Goal: Transaction & Acquisition: Purchase product/service

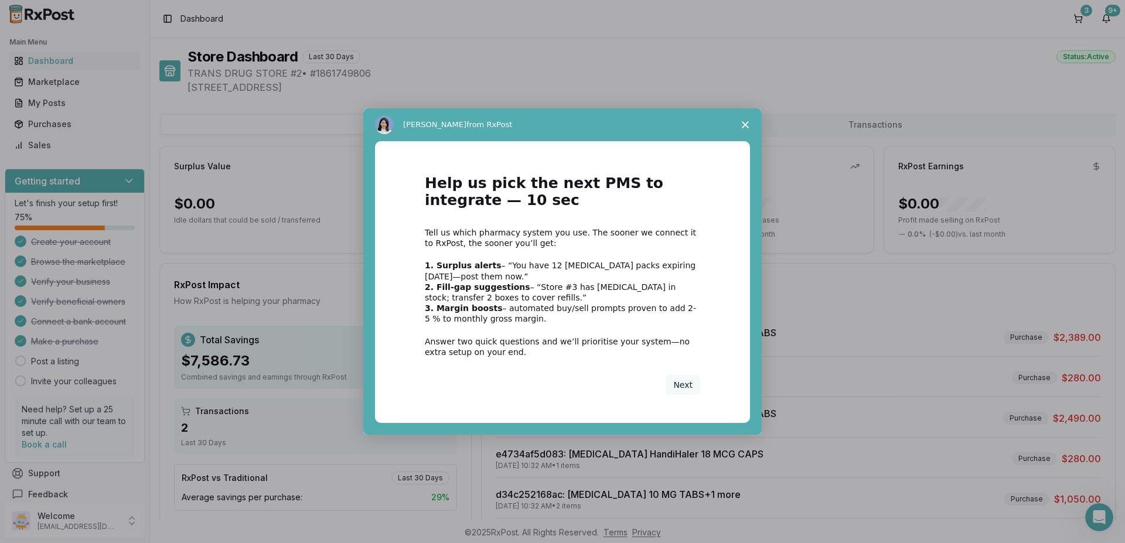
click at [748, 124] on icon "Close survey" at bounding box center [745, 124] width 7 height 7
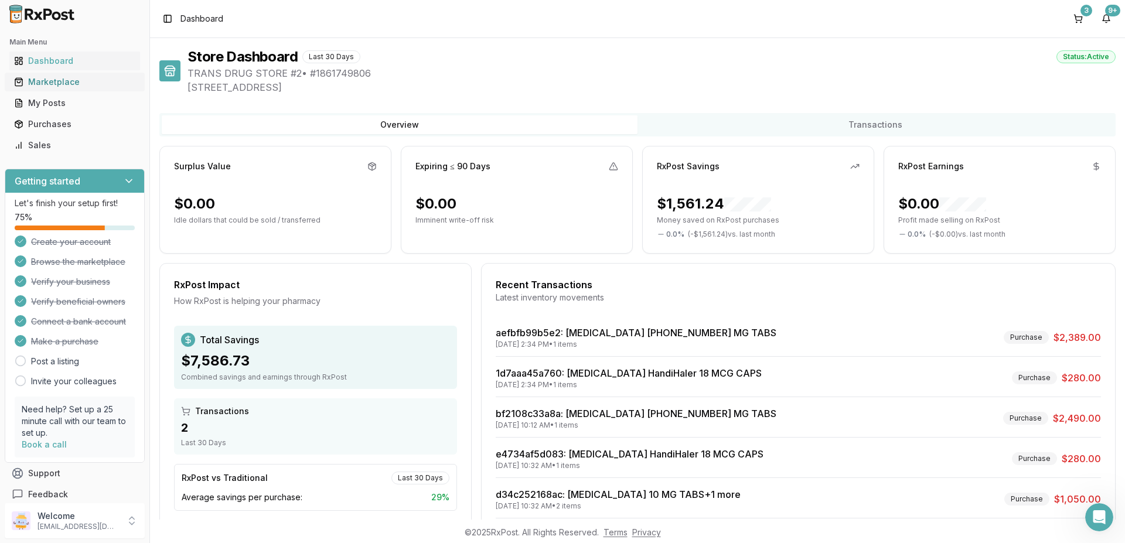
click at [75, 81] on div "Marketplace" at bounding box center [74, 82] width 121 height 12
click at [39, 82] on div "Marketplace" at bounding box center [74, 82] width 121 height 12
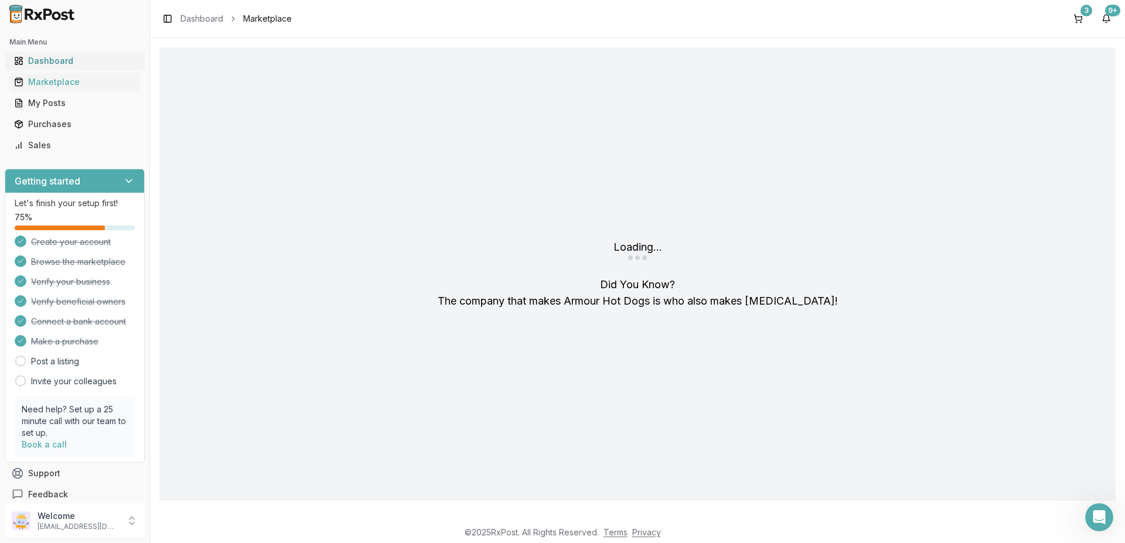
click at [37, 62] on div "Dashboard" at bounding box center [74, 61] width 121 height 12
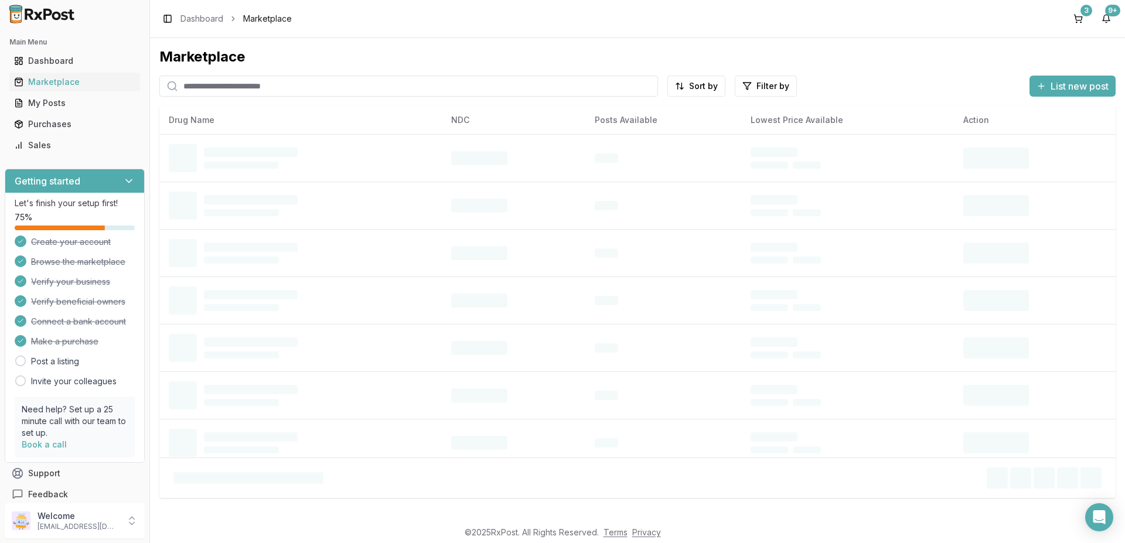
click at [220, 84] on input "search" at bounding box center [408, 86] width 499 height 21
paste input "**********"
type input "**********"
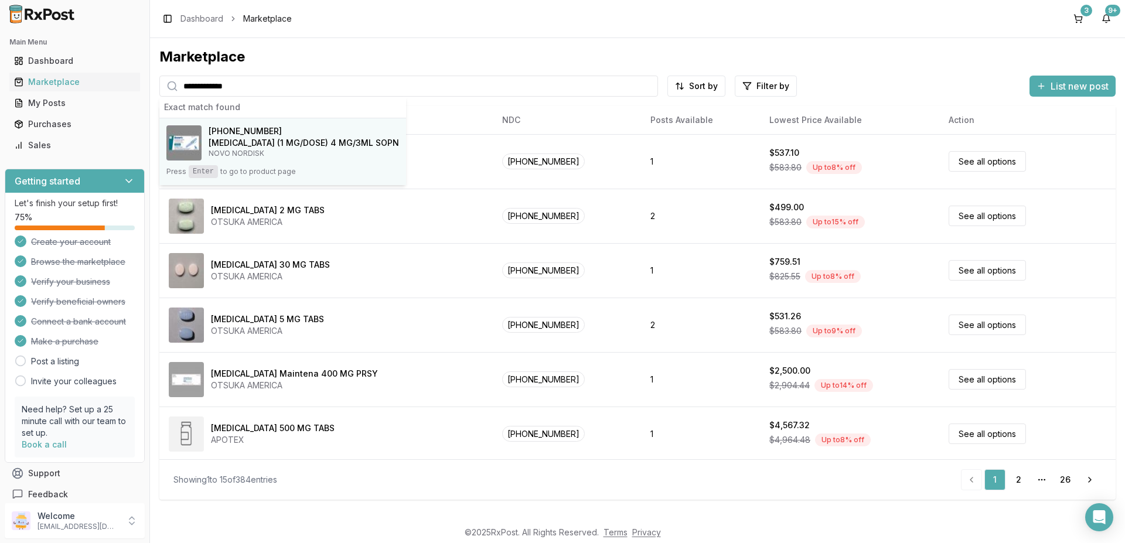
click at [185, 145] on img at bounding box center [183, 142] width 35 height 35
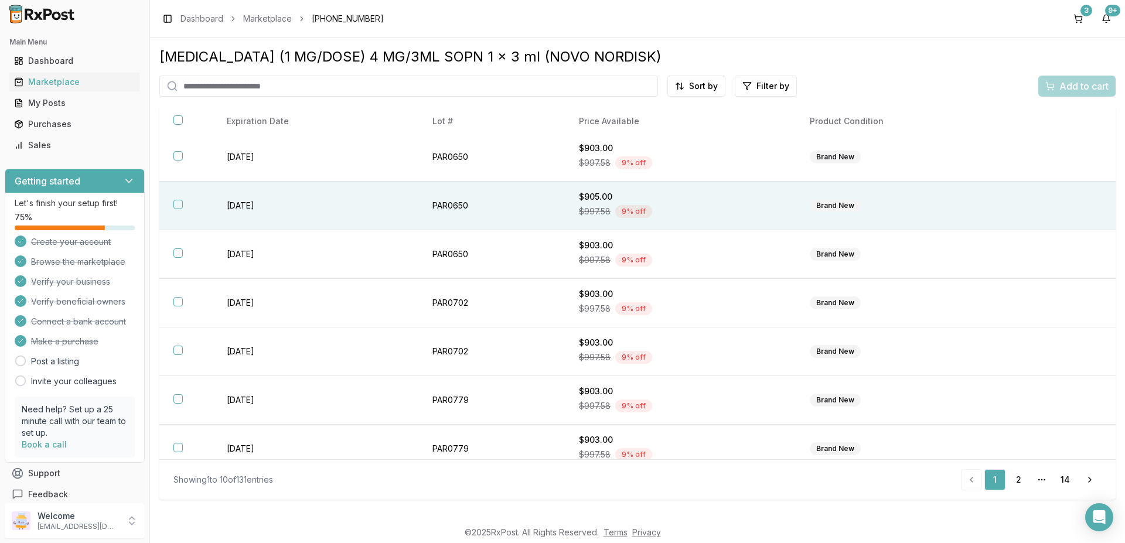
scroll to position [166, 0]
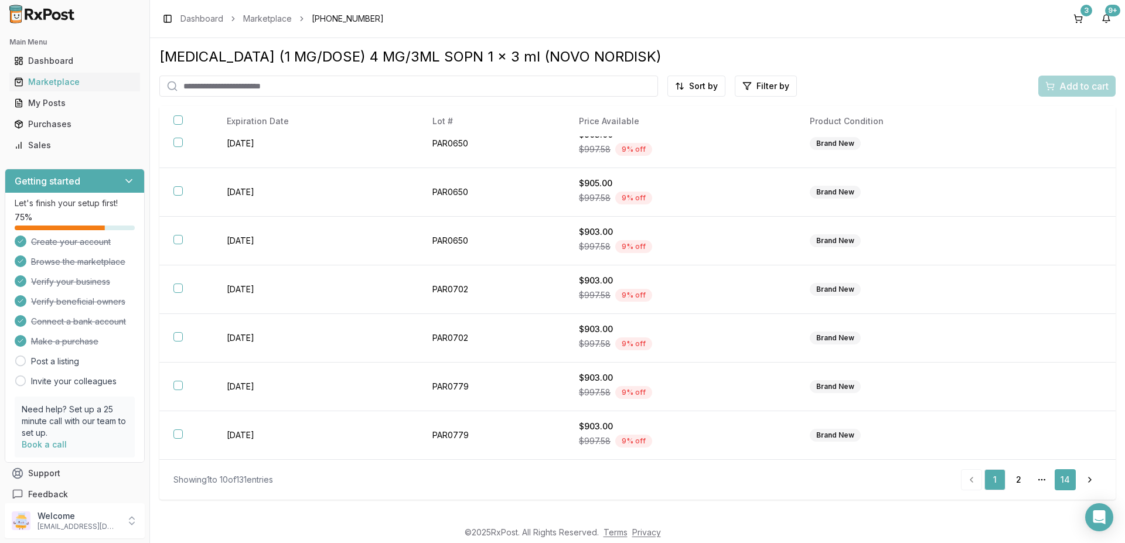
click at [1065, 481] on link "14" at bounding box center [1065, 479] width 21 height 21
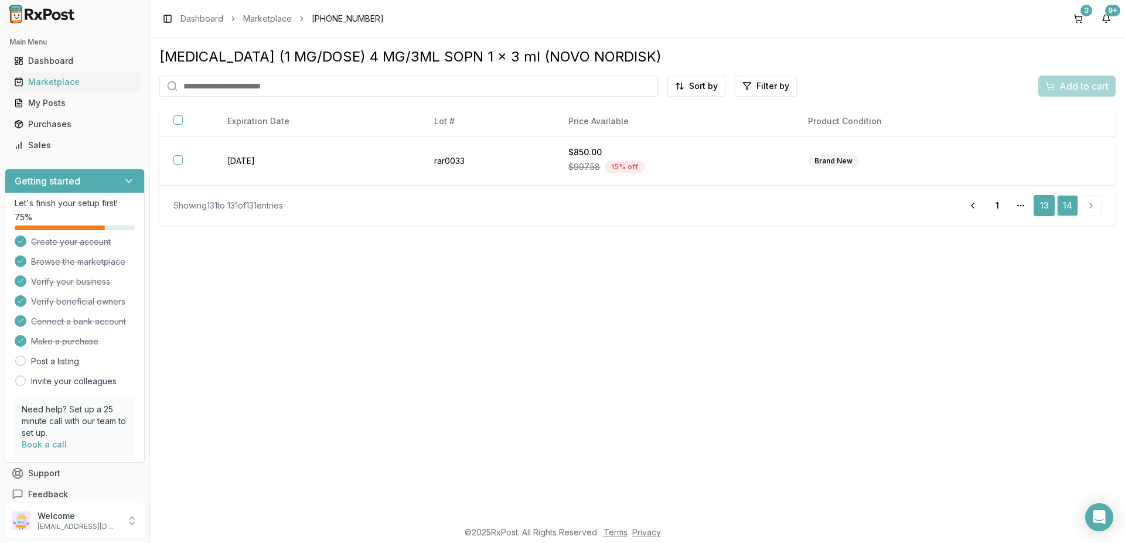
click at [1044, 210] on link "13" at bounding box center [1044, 205] width 21 height 21
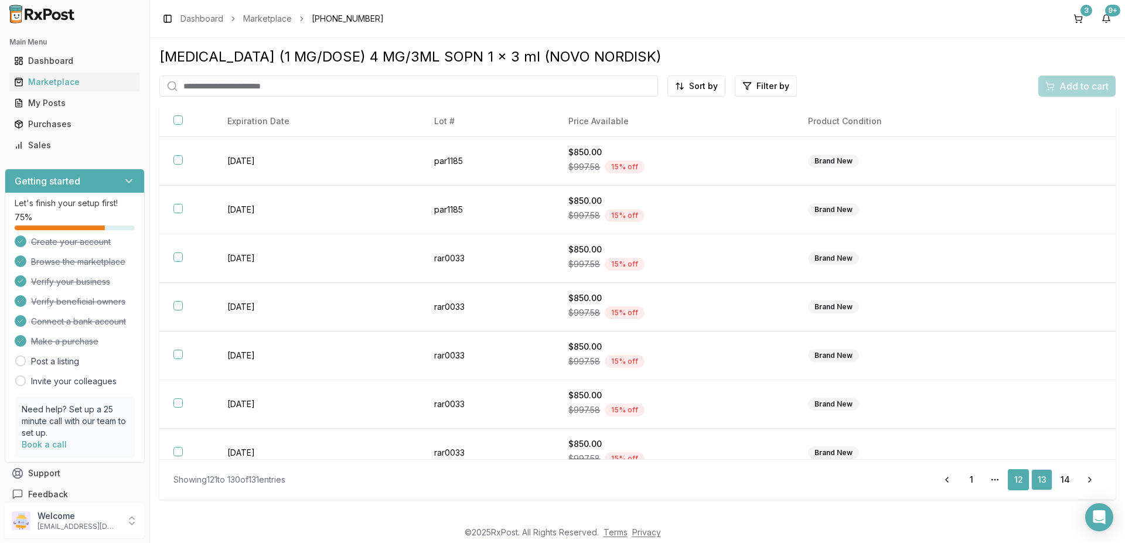
click at [1015, 478] on link "12" at bounding box center [1018, 479] width 21 height 21
click at [991, 482] on link "11" at bounding box center [994, 479] width 21 height 21
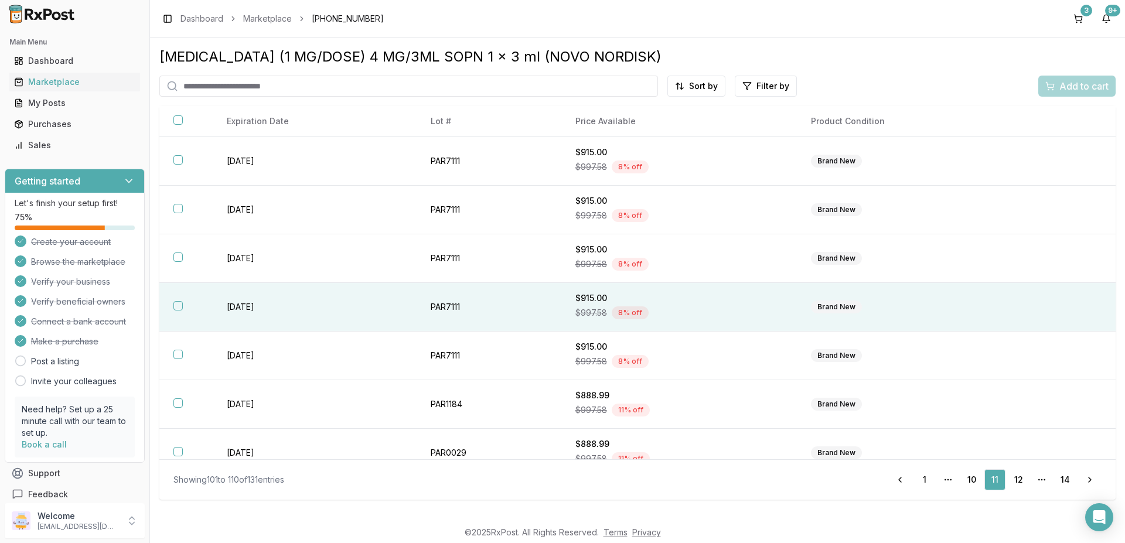
scroll to position [166, 0]
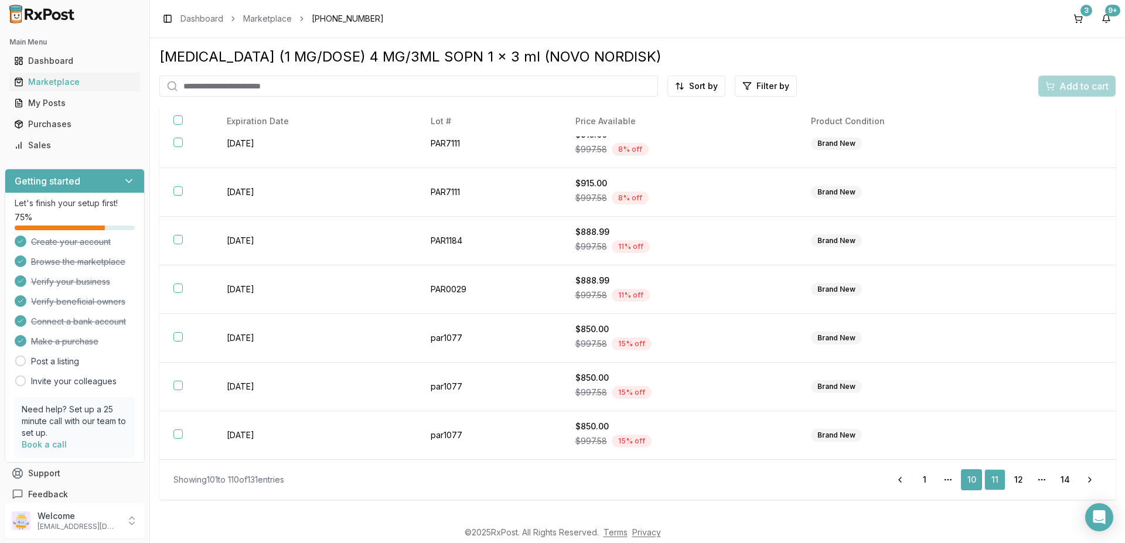
click at [966, 482] on link "10" at bounding box center [971, 479] width 21 height 21
click at [967, 480] on link "9" at bounding box center [971, 479] width 21 height 21
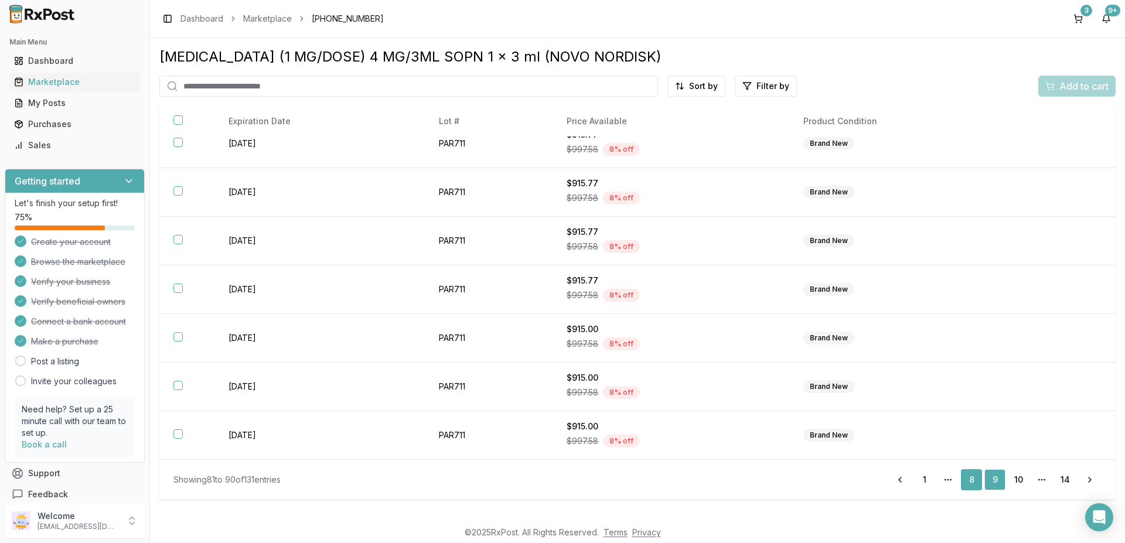
click at [973, 478] on link "8" at bounding box center [971, 479] width 21 height 21
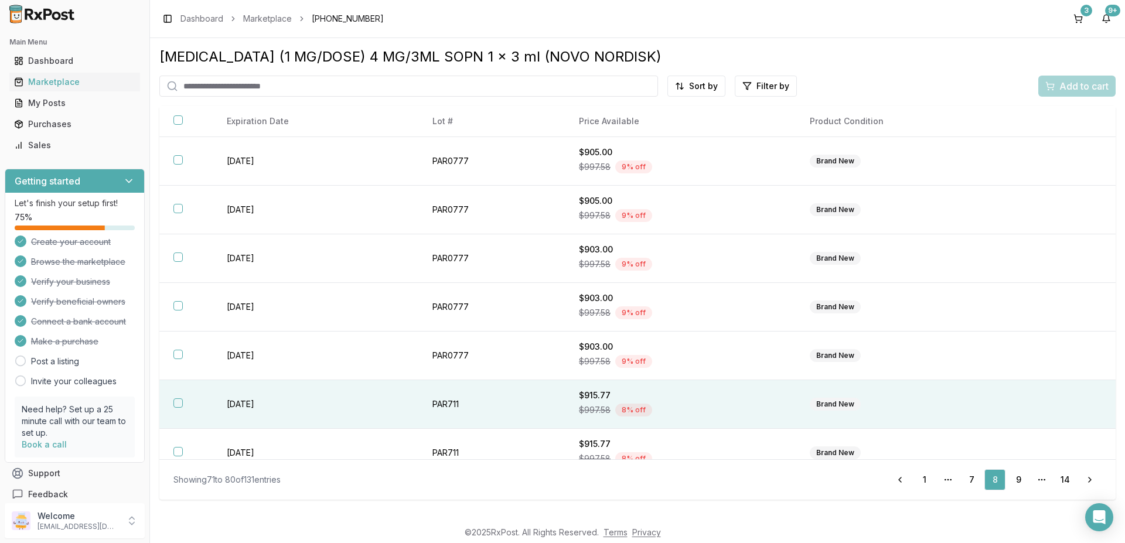
scroll to position [166, 0]
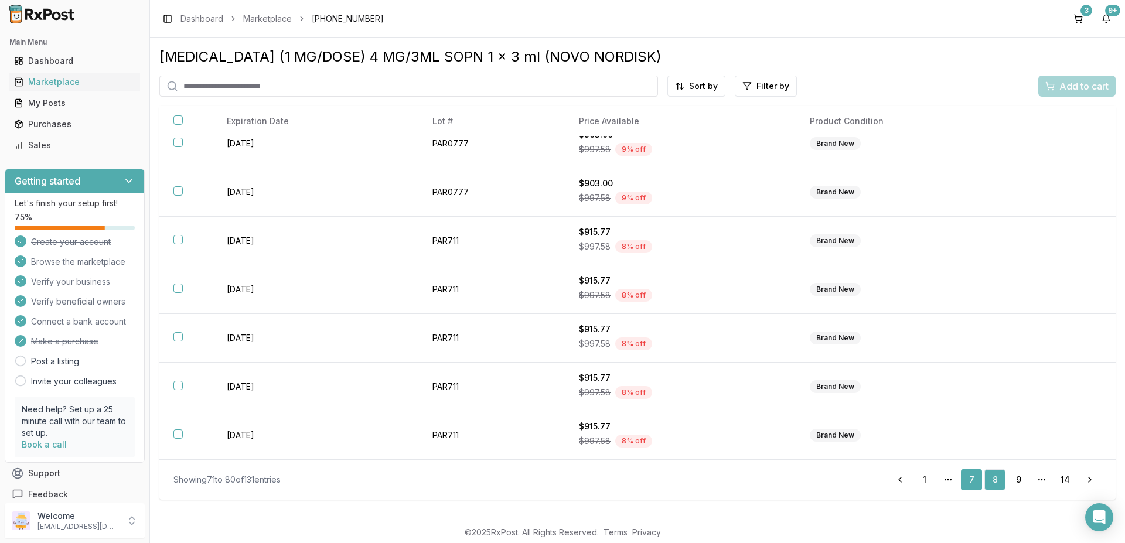
click at [970, 481] on link "7" at bounding box center [971, 479] width 21 height 21
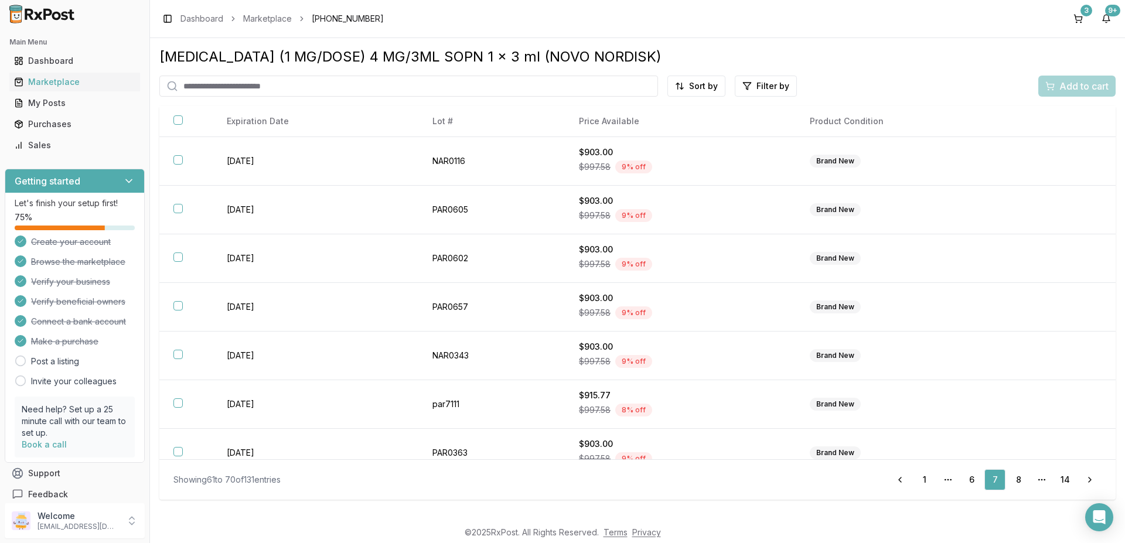
scroll to position [166, 0]
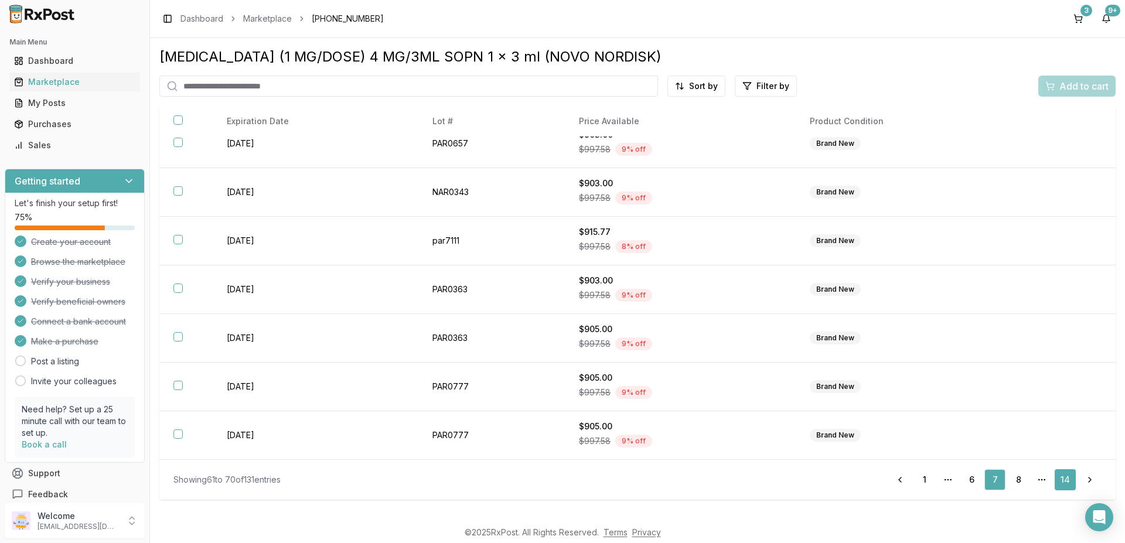
click at [1061, 481] on link "14" at bounding box center [1065, 479] width 21 height 21
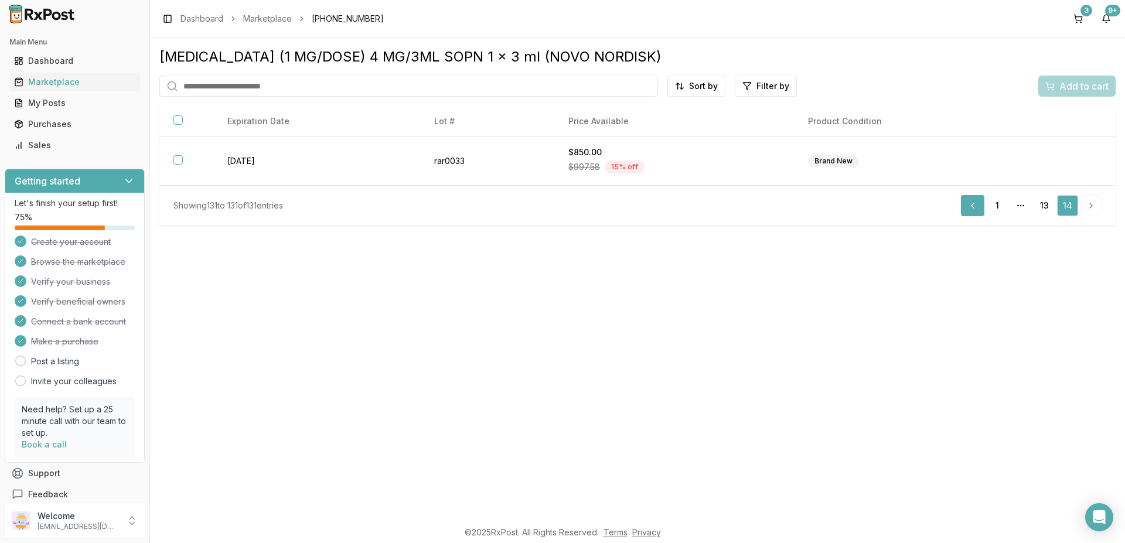
click at [978, 213] on link "Previous" at bounding box center [972, 205] width 23 height 21
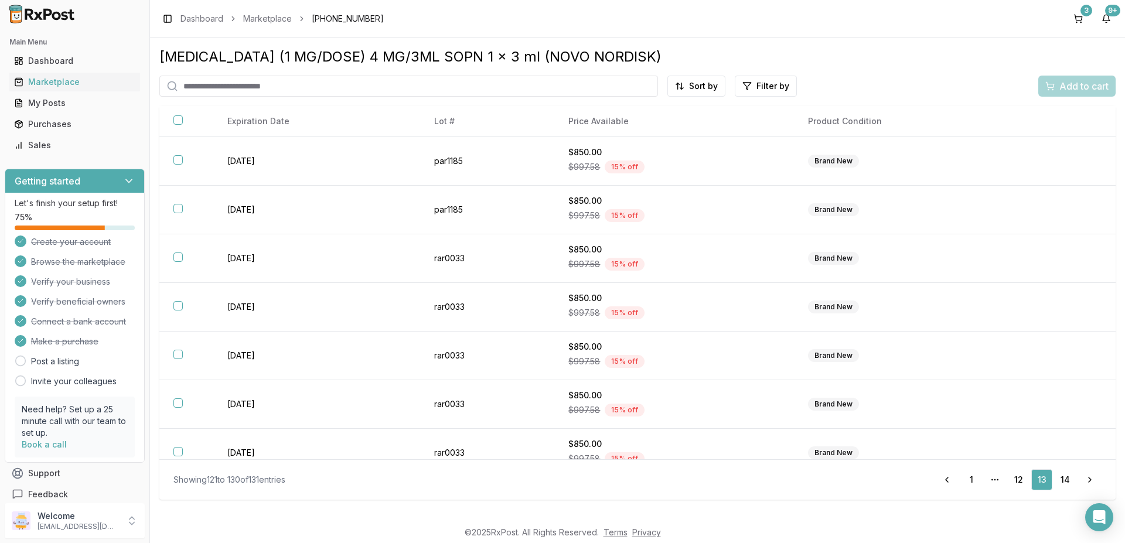
scroll to position [166, 0]
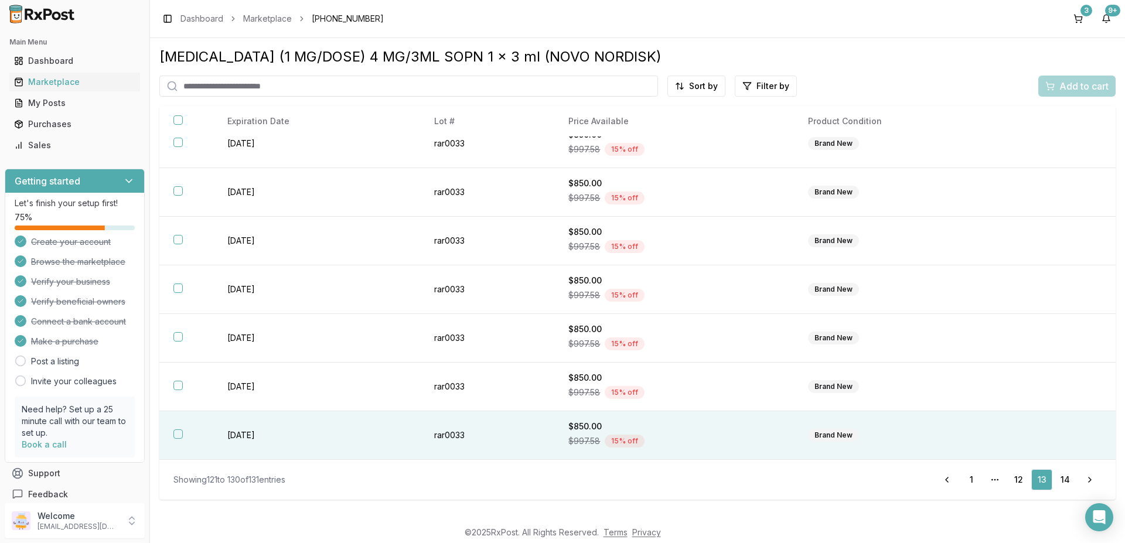
click at [180, 437] on button "button" at bounding box center [177, 434] width 9 height 9
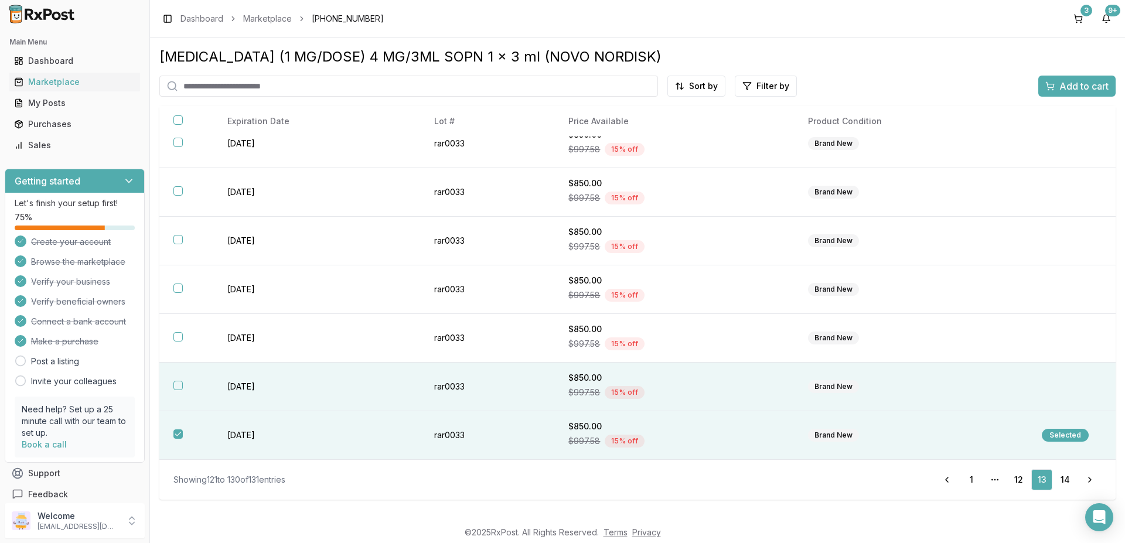
click at [178, 390] on button "button" at bounding box center [177, 385] width 9 height 9
click at [1085, 89] on span "Add to cart" at bounding box center [1083, 86] width 49 height 14
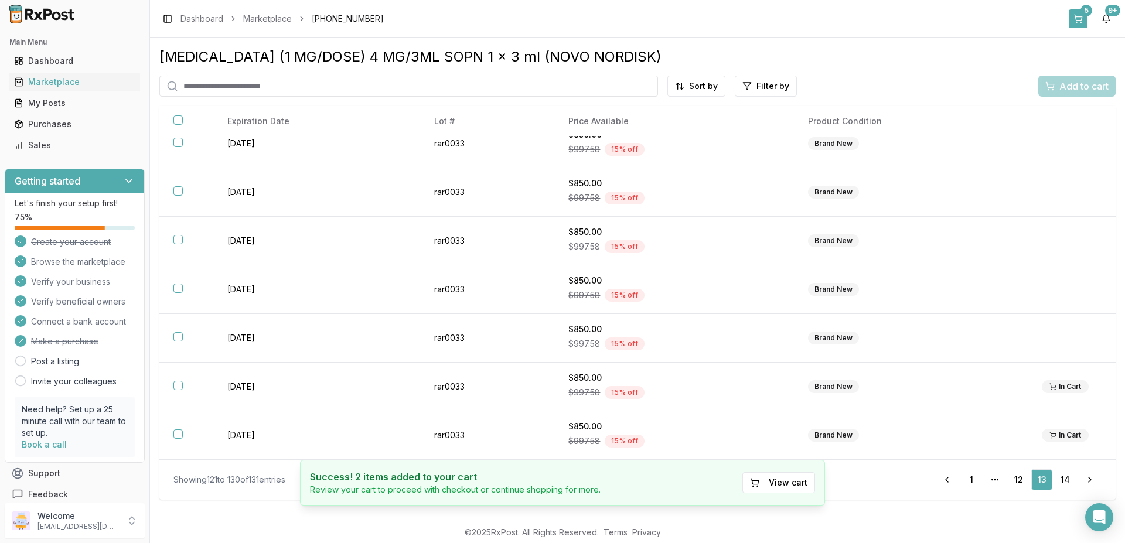
click at [1075, 15] on button "5" at bounding box center [1078, 18] width 19 height 19
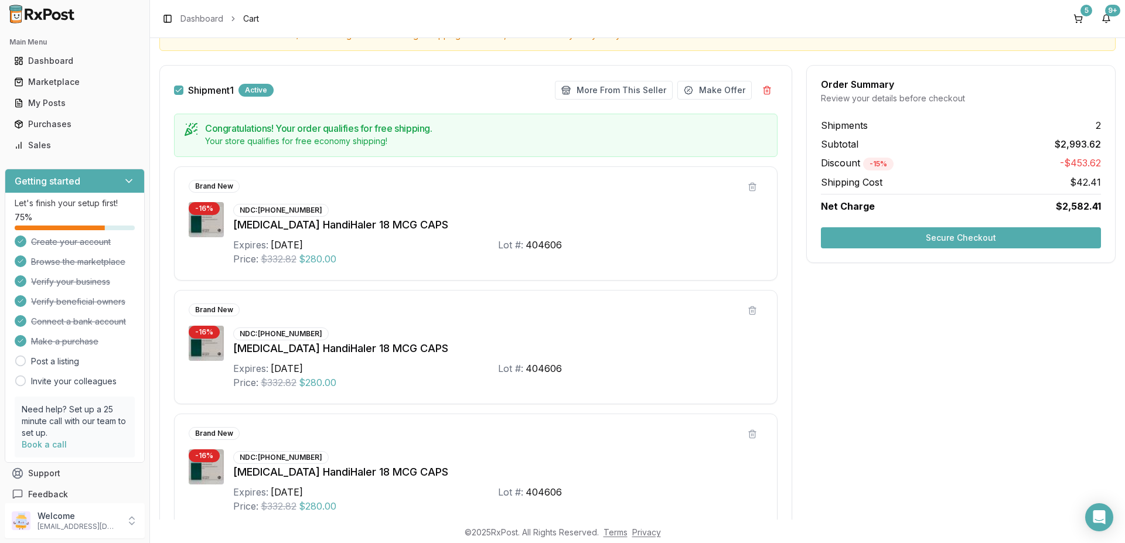
scroll to position [141, 0]
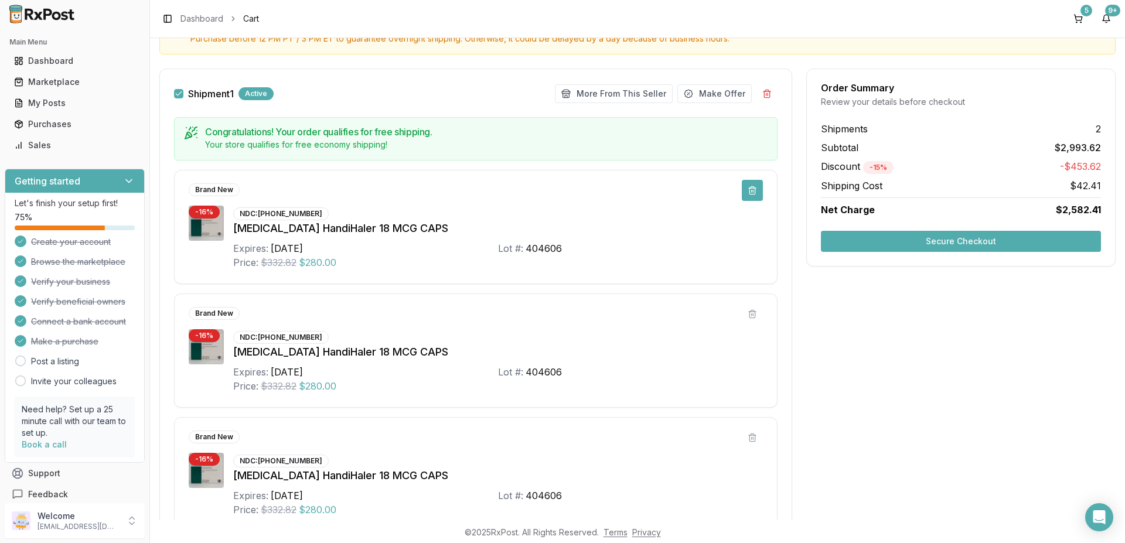
click at [749, 188] on button at bounding box center [752, 190] width 21 height 21
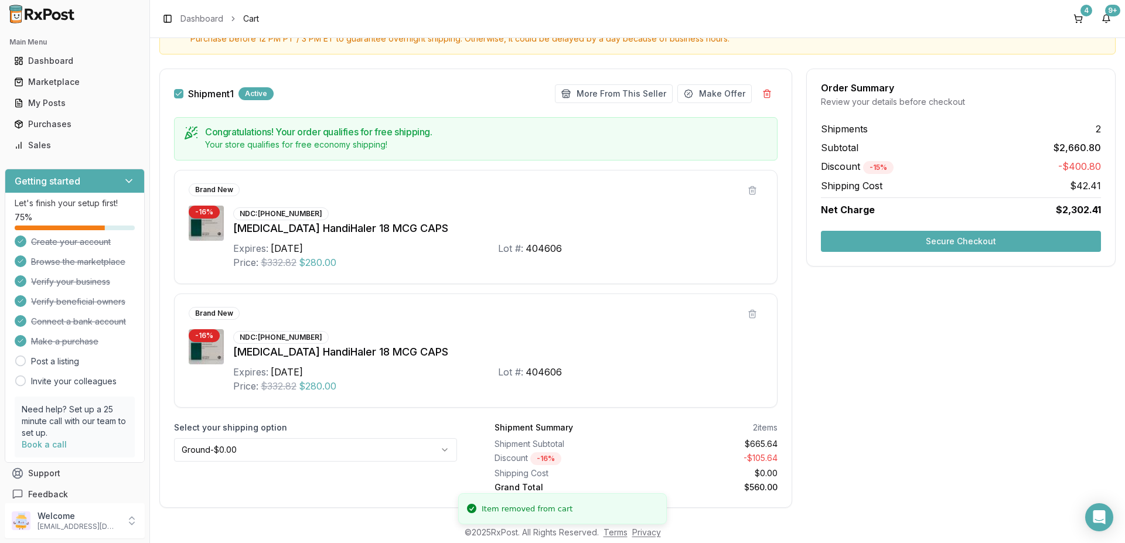
click at [749, 188] on button at bounding box center [752, 190] width 21 height 21
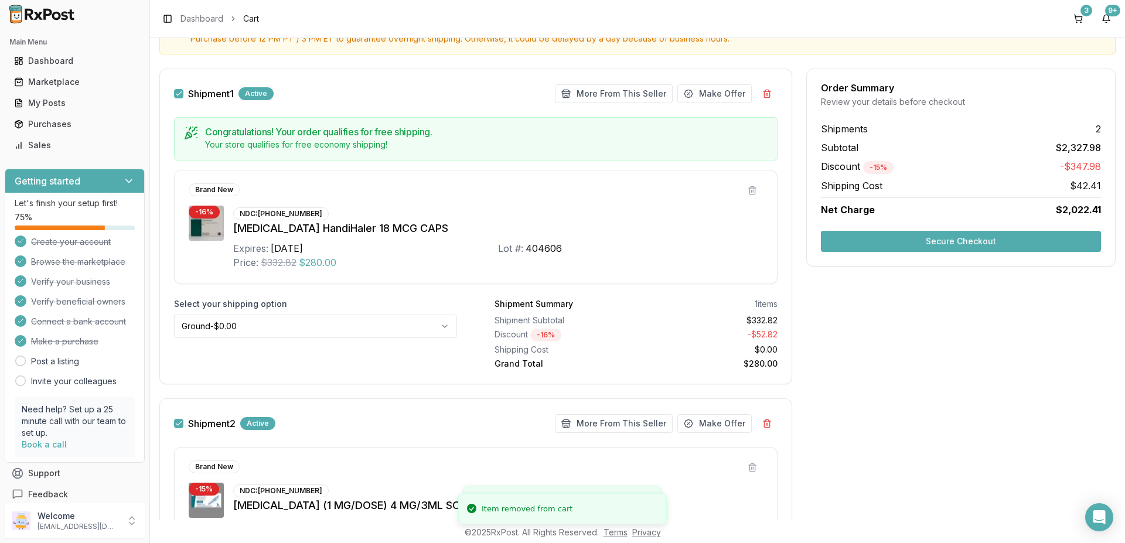
click at [749, 188] on button at bounding box center [752, 190] width 21 height 21
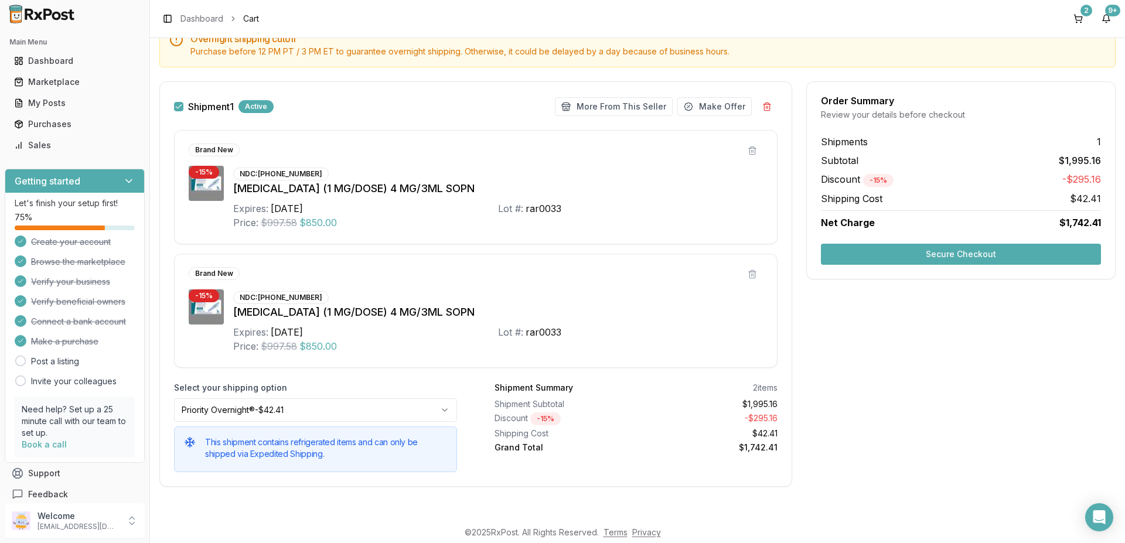
scroll to position [0, 0]
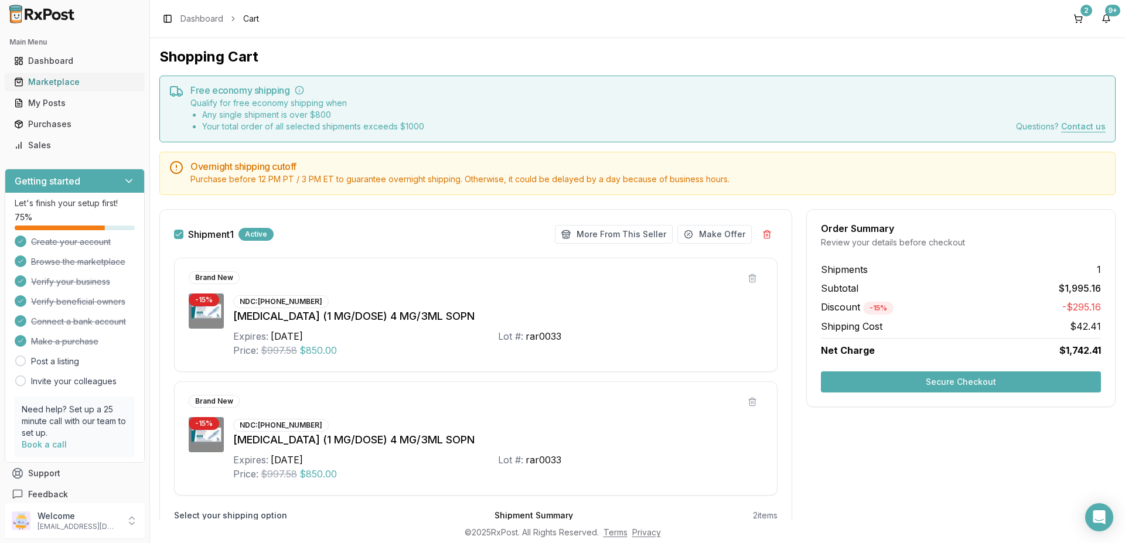
click at [61, 79] on div "Marketplace" at bounding box center [74, 82] width 121 height 12
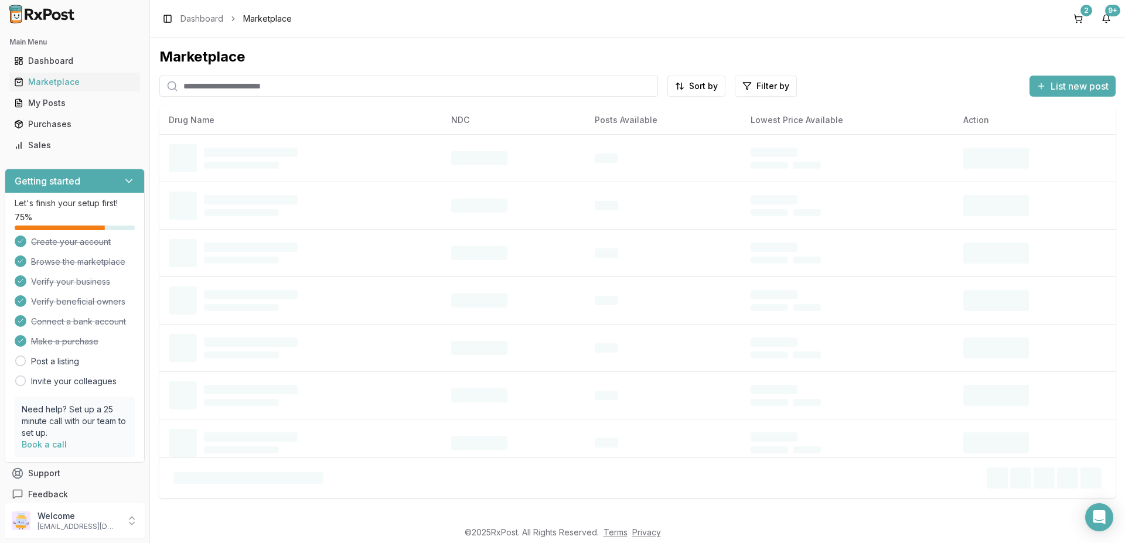
click at [305, 88] on input "search" at bounding box center [408, 86] width 499 height 21
type input "*******"
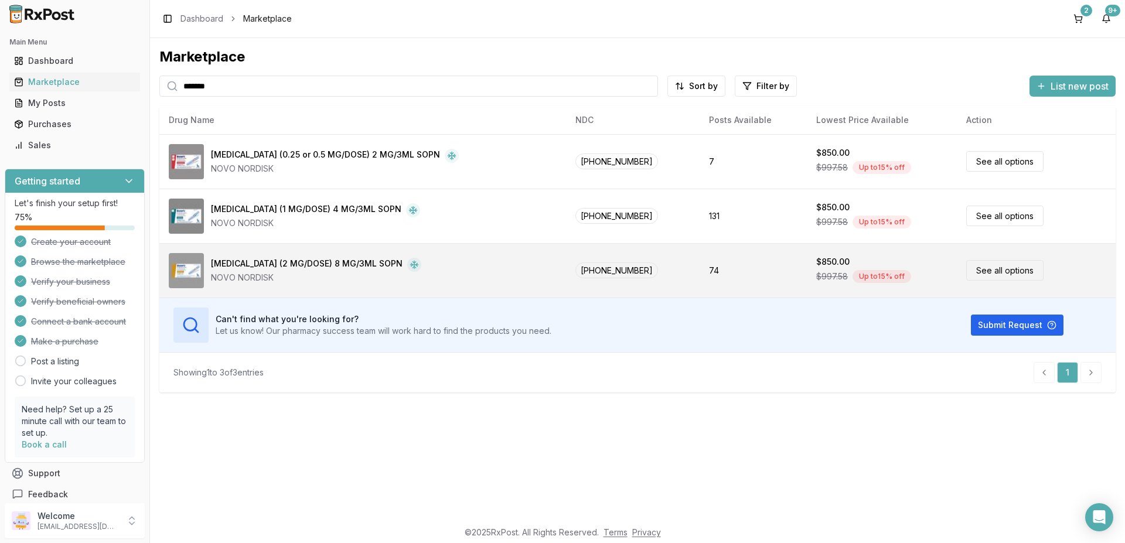
click at [328, 263] on div "[MEDICAL_DATA] (2 MG/DOSE) 8 MG/3ML SOPN" at bounding box center [307, 265] width 192 height 14
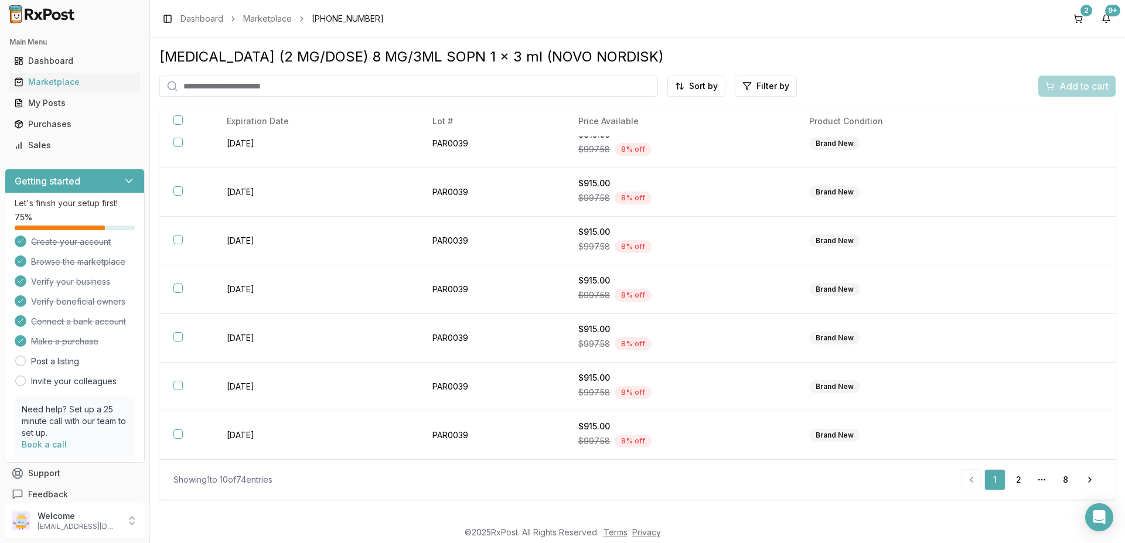
scroll to position [166, 0]
click at [1068, 480] on link "8" at bounding box center [1065, 479] width 21 height 21
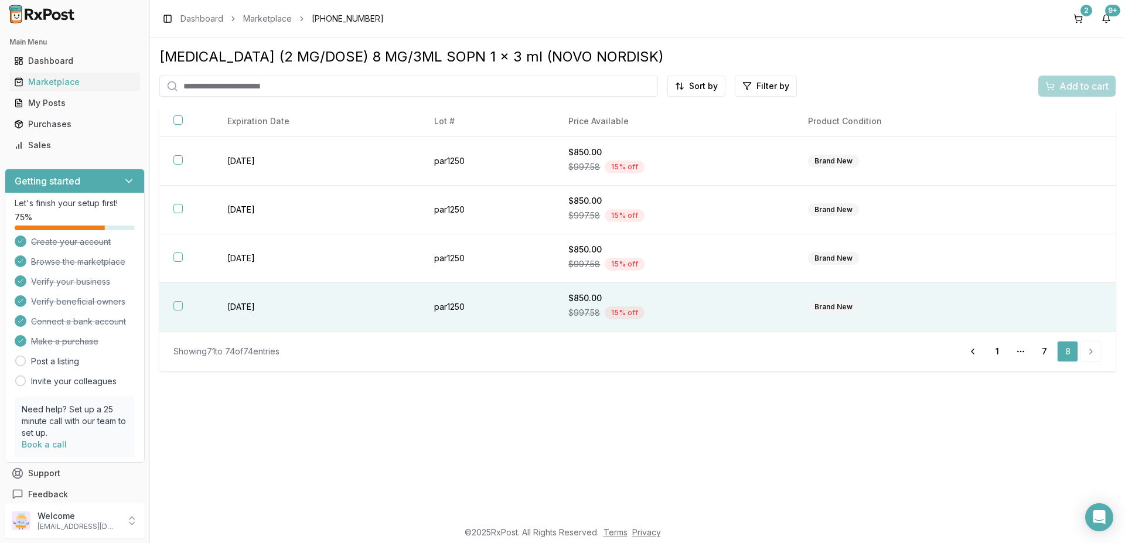
click at [179, 308] on button "button" at bounding box center [177, 305] width 9 height 9
click at [1076, 85] on span "Add to cart" at bounding box center [1083, 86] width 49 height 14
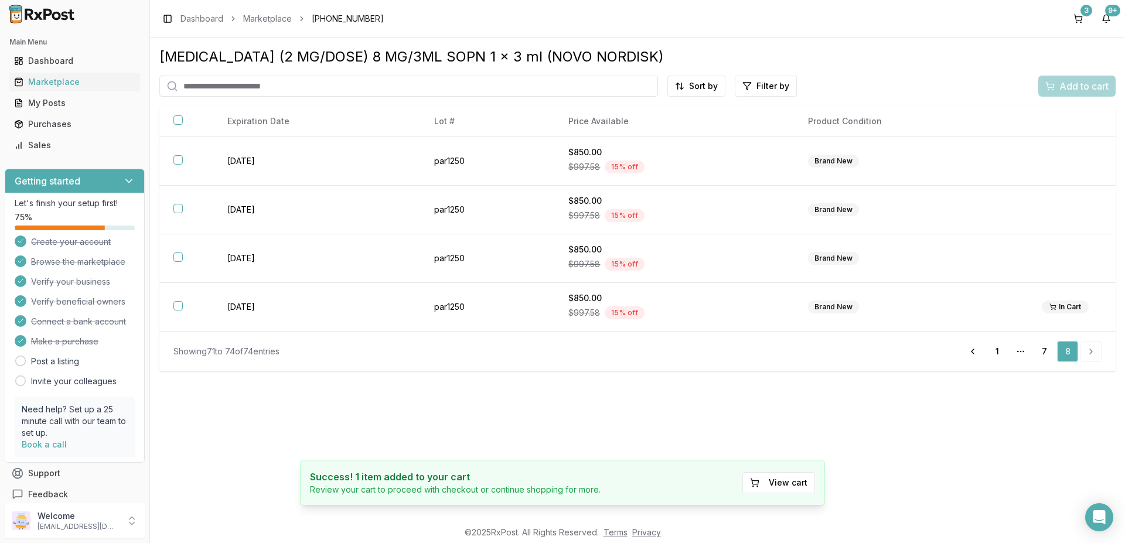
drag, startPoint x: 1079, startPoint y: 21, endPoint x: 1024, endPoint y: 55, distance: 65.0
click at [1079, 21] on button "3" at bounding box center [1078, 18] width 19 height 19
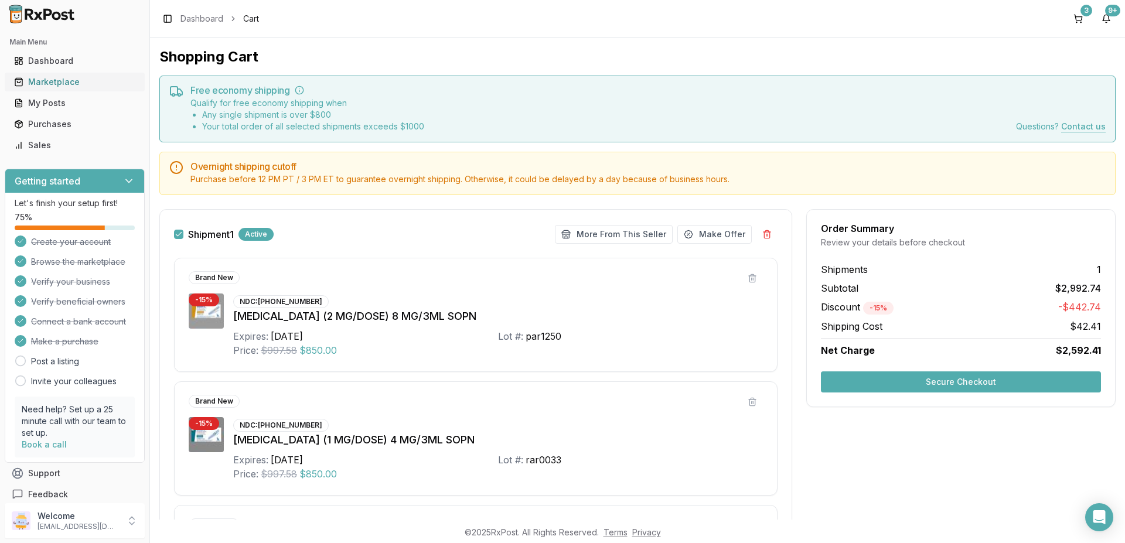
click at [65, 80] on div "Marketplace" at bounding box center [74, 82] width 121 height 12
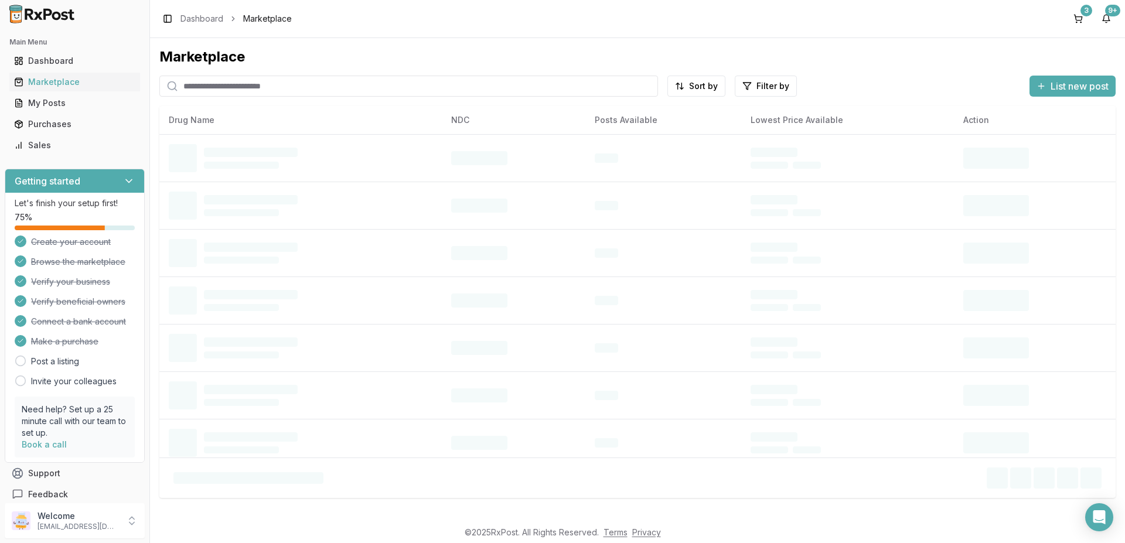
click at [284, 89] on input "search" at bounding box center [408, 86] width 499 height 21
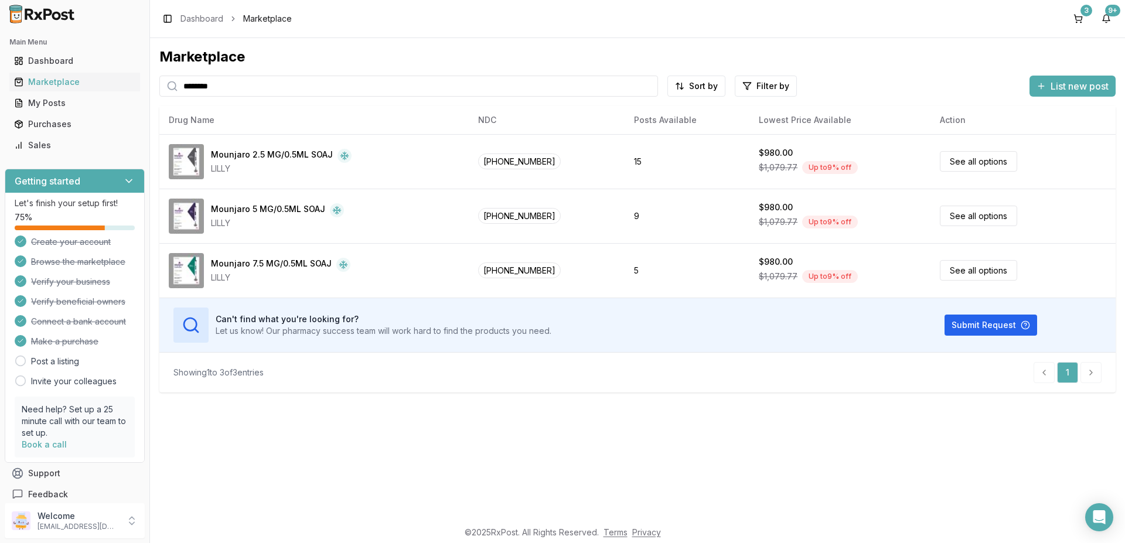
type input "********"
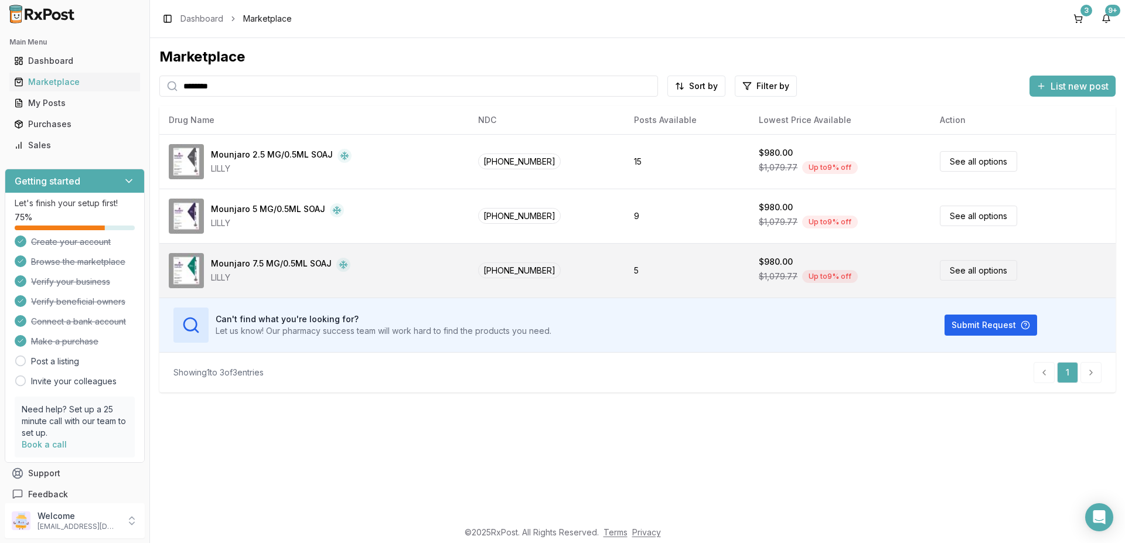
click at [954, 267] on link "See all options" at bounding box center [978, 270] width 77 height 21
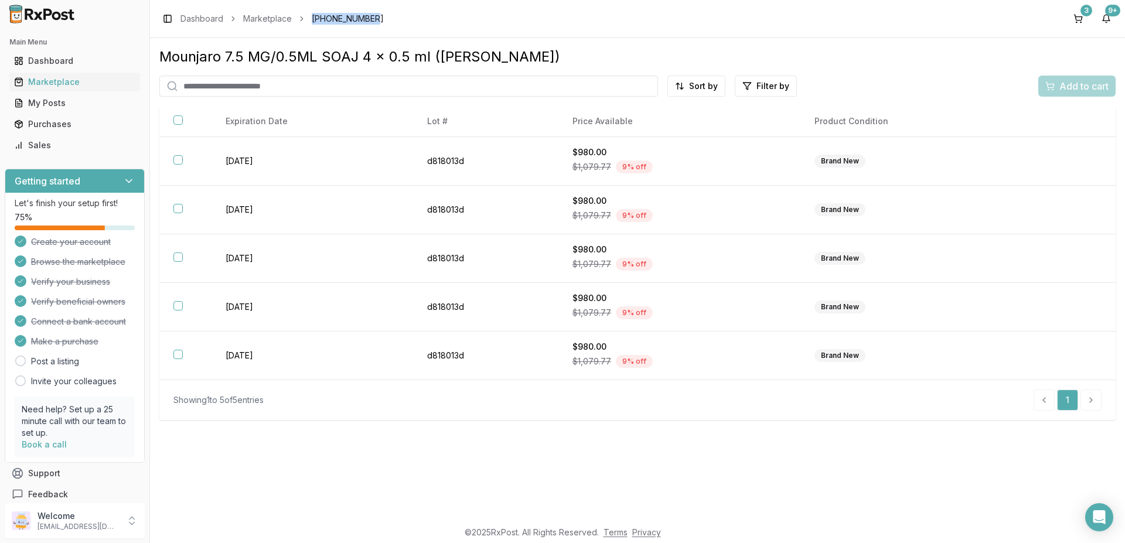
drag, startPoint x: 312, startPoint y: 17, endPoint x: 373, endPoint y: 25, distance: 62.1
click at [373, 25] on div "Toggle Sidebar Dashboard Marketplace 00002-1484-80 3 9+" at bounding box center [637, 19] width 975 height 38
copy span "[PHONE_NUMBER]"
click at [131, 520] on icon at bounding box center [132, 521] width 12 height 12
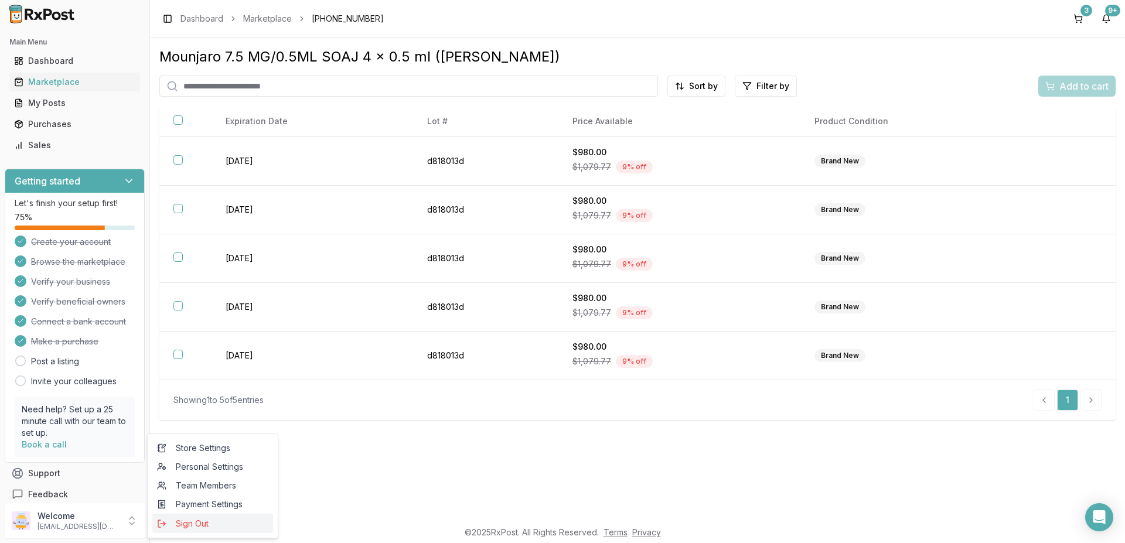
click at [180, 522] on span "Sign Out" at bounding box center [212, 524] width 111 height 12
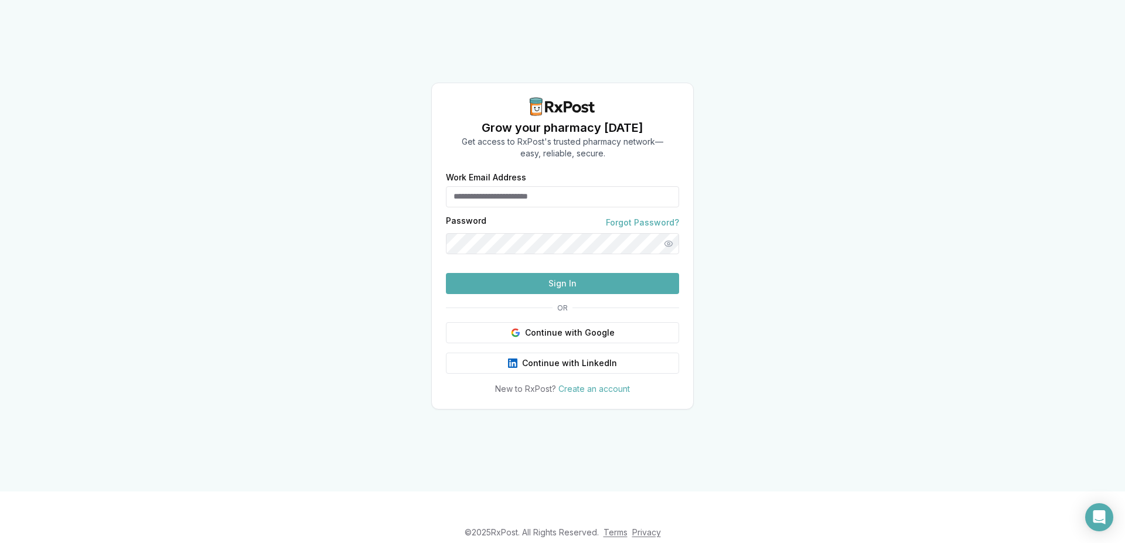
click at [516, 186] on input "Work Email Address" at bounding box center [562, 196] width 233 height 21
type input "**********"
click at [539, 294] on button "Sign In" at bounding box center [562, 283] width 233 height 21
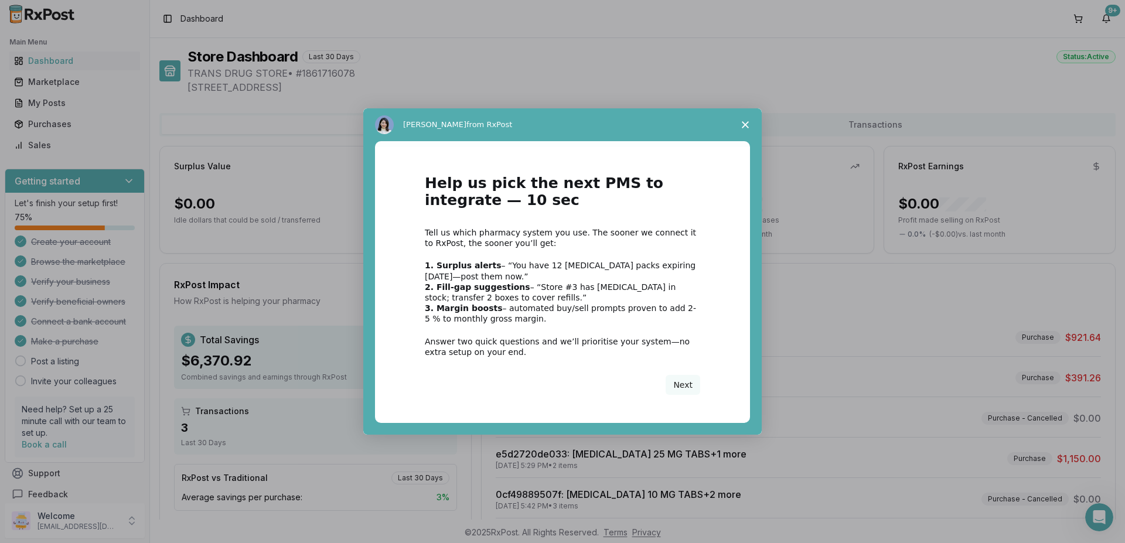
click at [744, 123] on polygon "Close survey" at bounding box center [745, 124] width 7 height 7
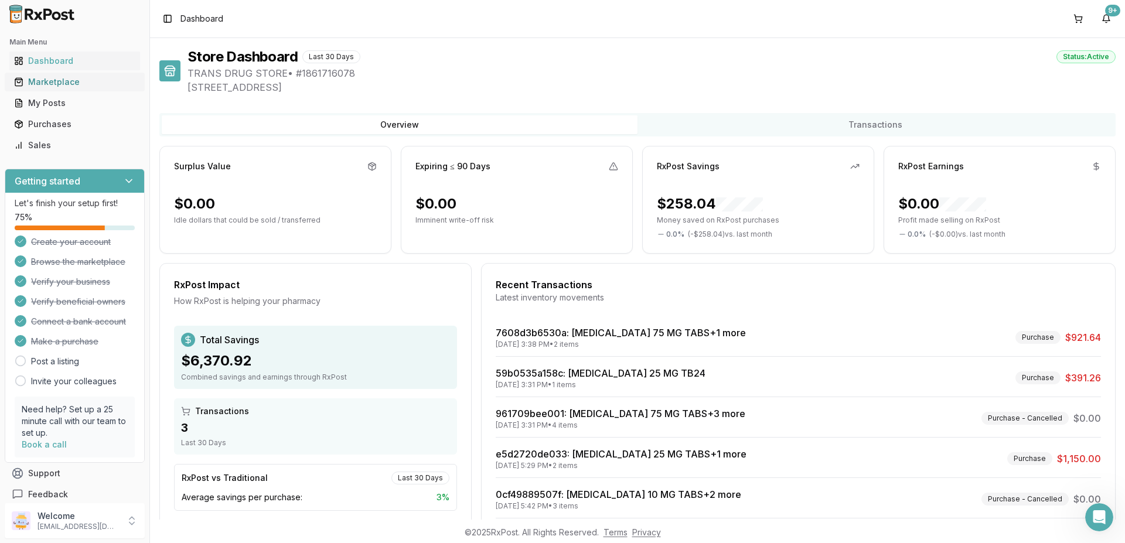
click at [63, 84] on div "Marketplace" at bounding box center [74, 82] width 121 height 12
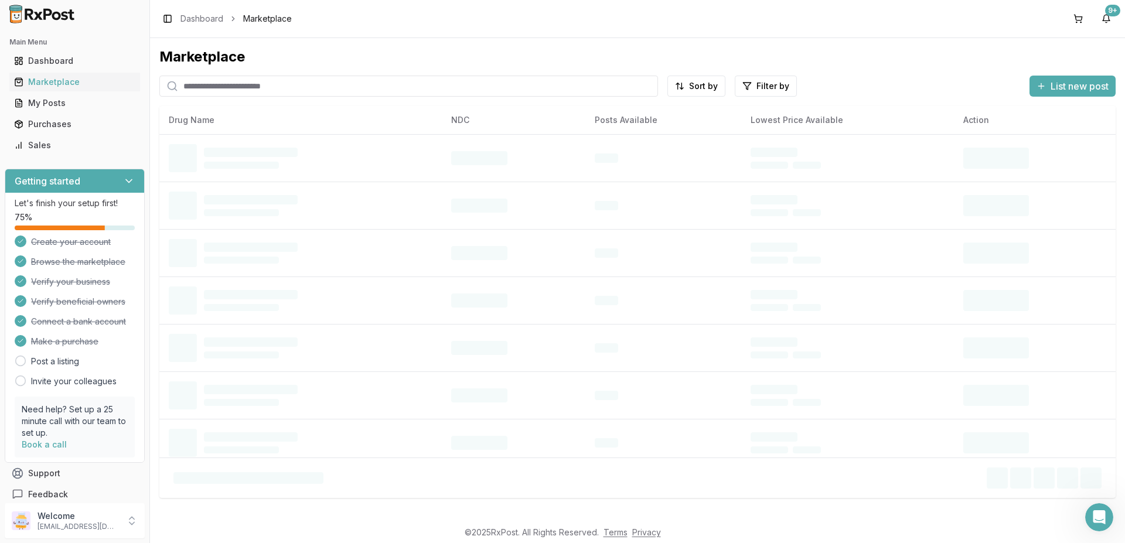
click at [282, 94] on input "search" at bounding box center [408, 86] width 499 height 21
paste input "**********"
type input "**********"
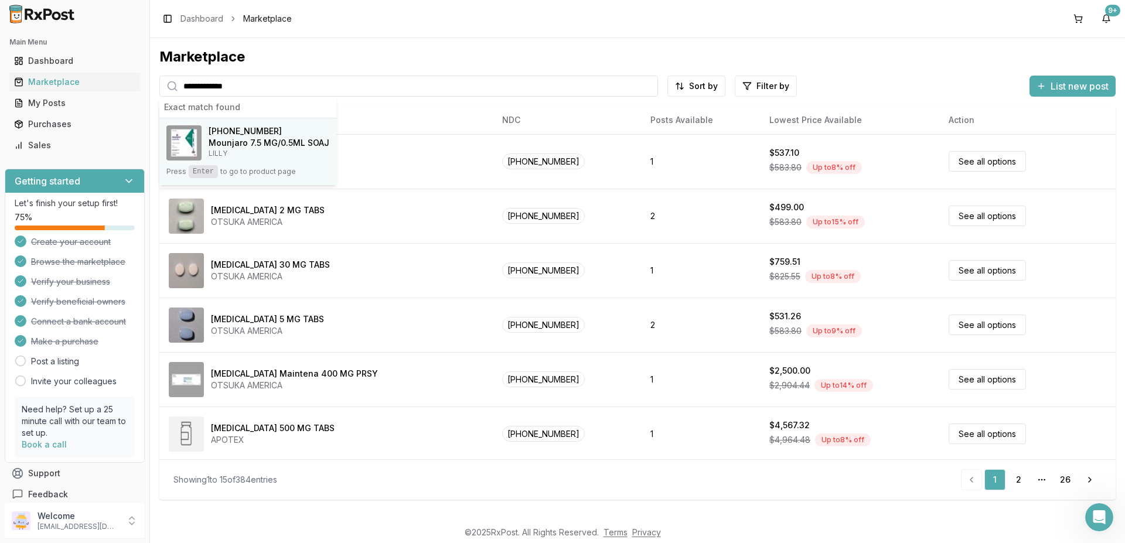
click at [240, 134] on span "[PHONE_NUMBER]" at bounding box center [245, 131] width 73 height 12
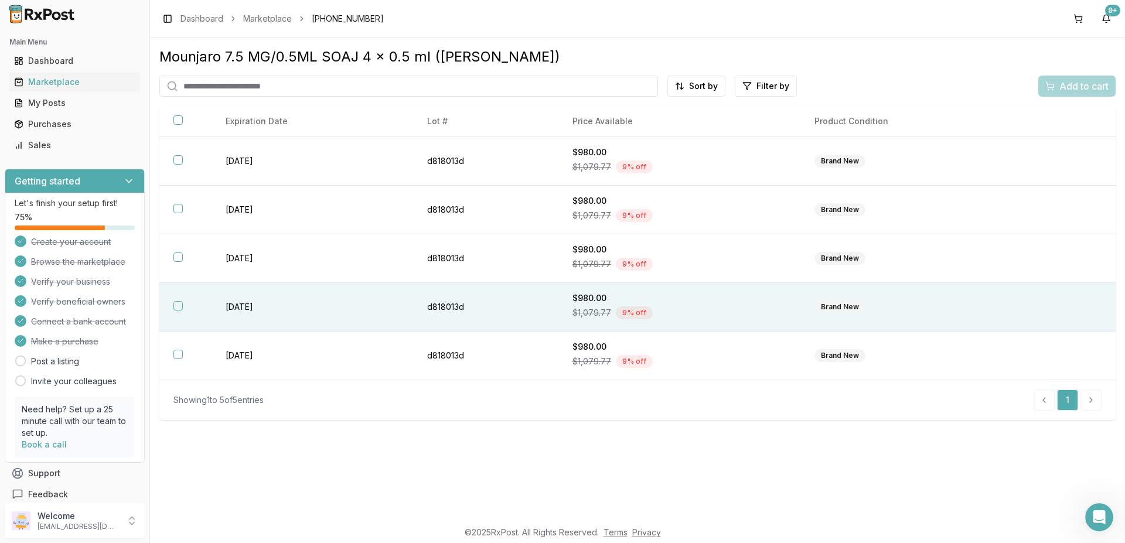
click at [178, 309] on button "button" at bounding box center [177, 305] width 9 height 9
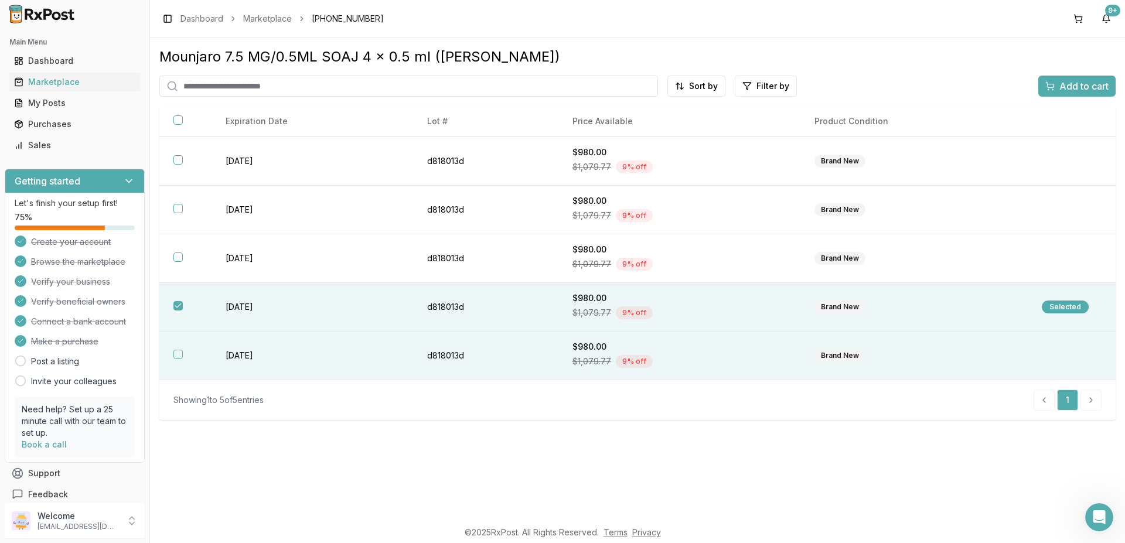
click at [176, 357] on button "button" at bounding box center [177, 354] width 9 height 9
click at [1066, 88] on span "Add to cart" at bounding box center [1083, 86] width 49 height 14
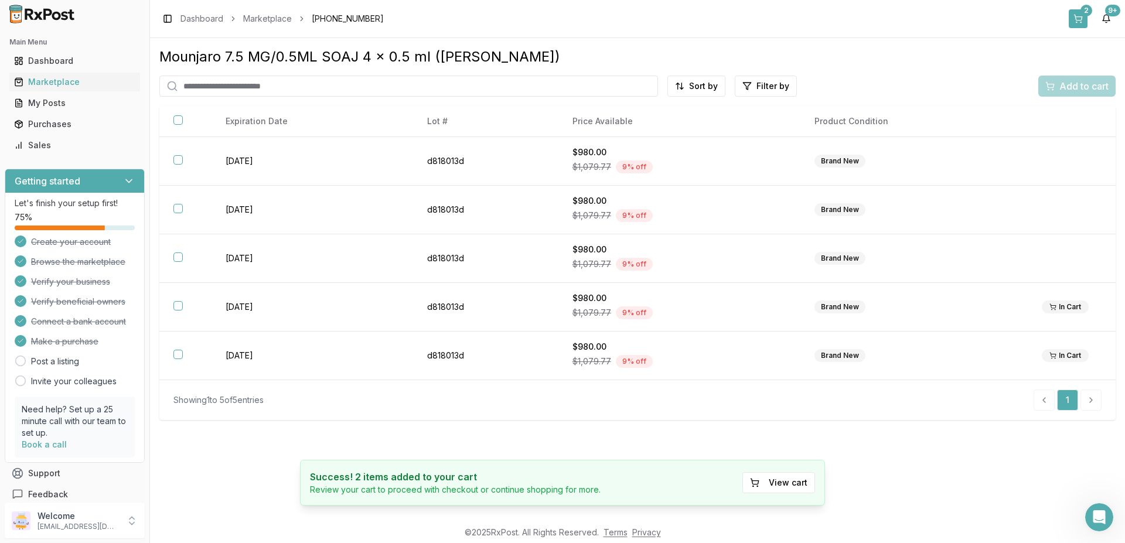
click at [1080, 17] on button "2" at bounding box center [1078, 18] width 19 height 19
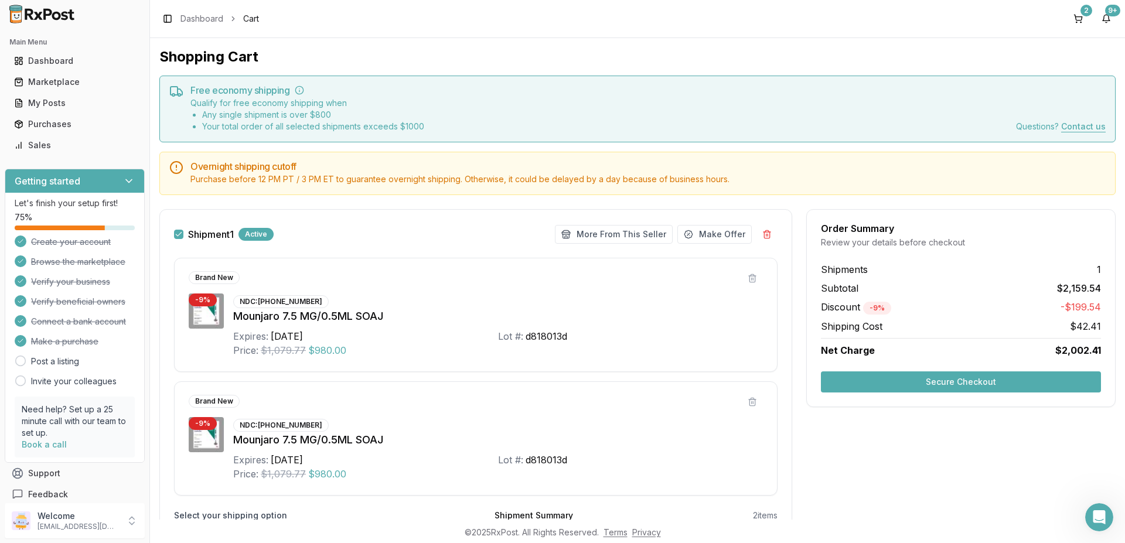
scroll to position [128, 0]
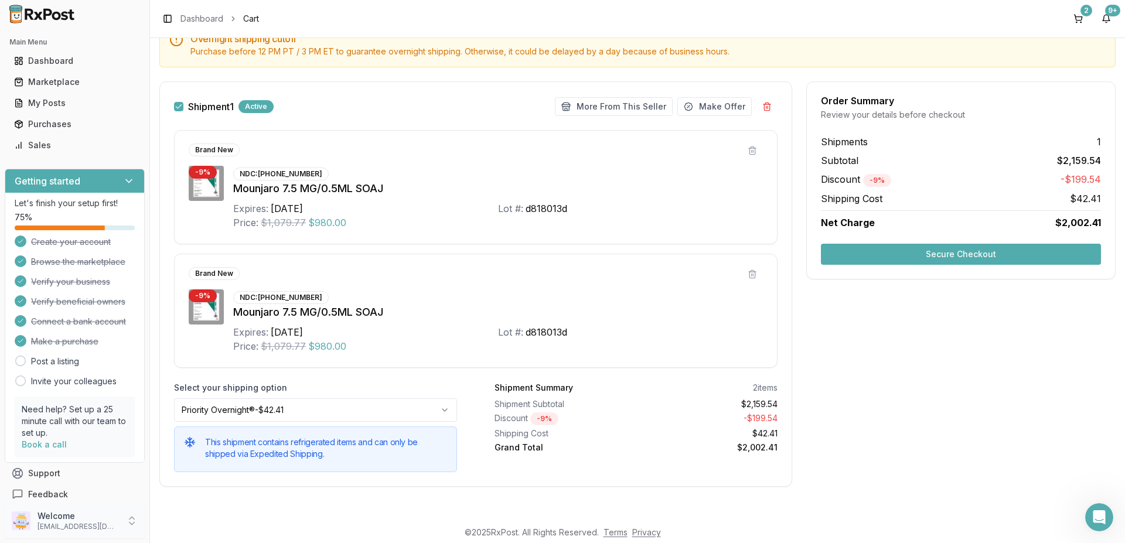
click at [80, 517] on p "Welcome" at bounding box center [78, 516] width 81 height 12
click at [208, 447] on span "Store Settings" at bounding box center [212, 448] width 111 height 12
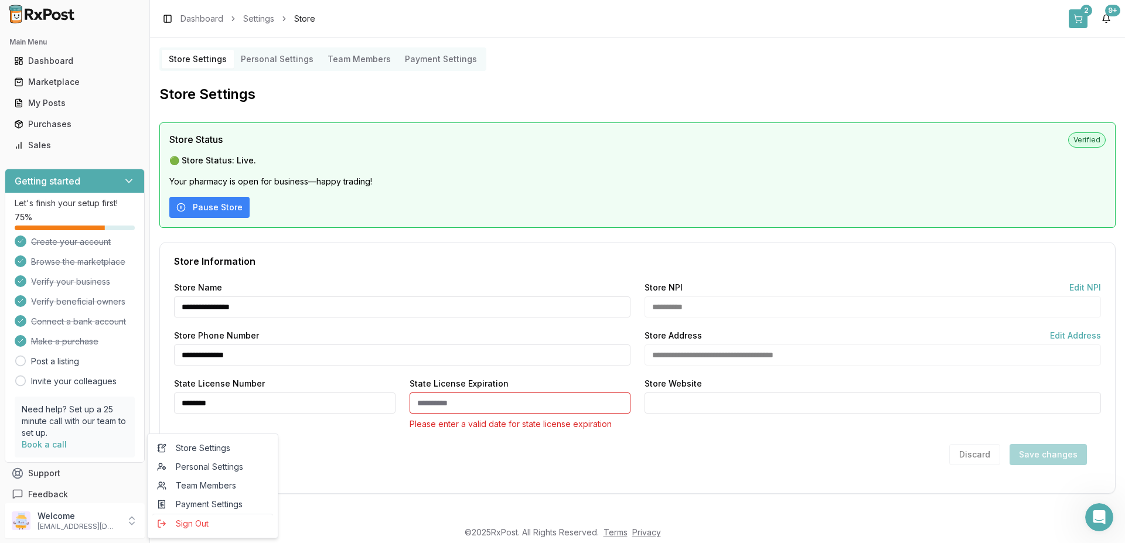
click at [1078, 21] on button "2" at bounding box center [1078, 18] width 19 height 19
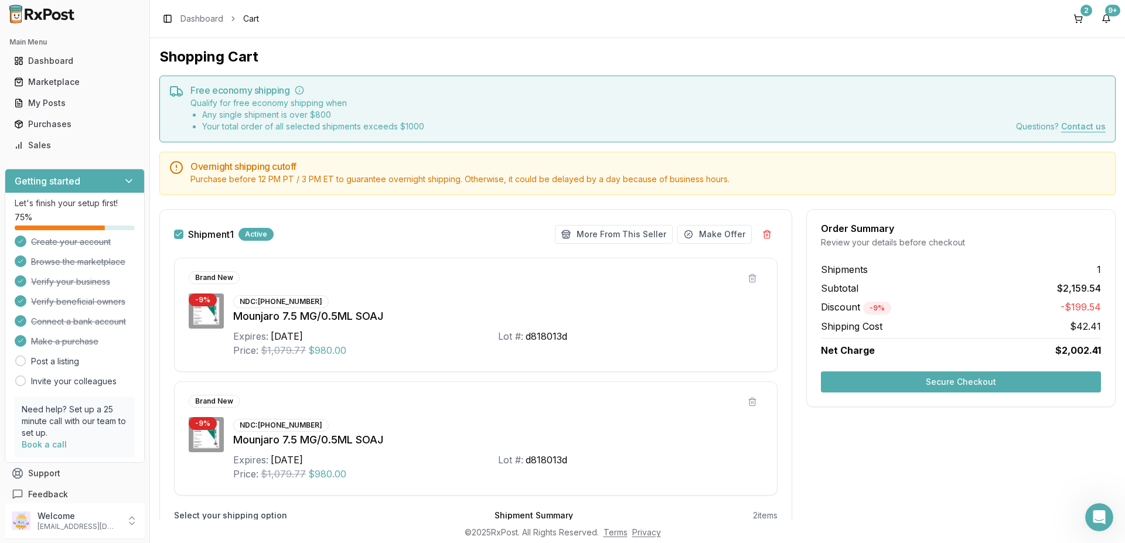
click at [952, 378] on button "Secure Checkout" at bounding box center [961, 382] width 280 height 21
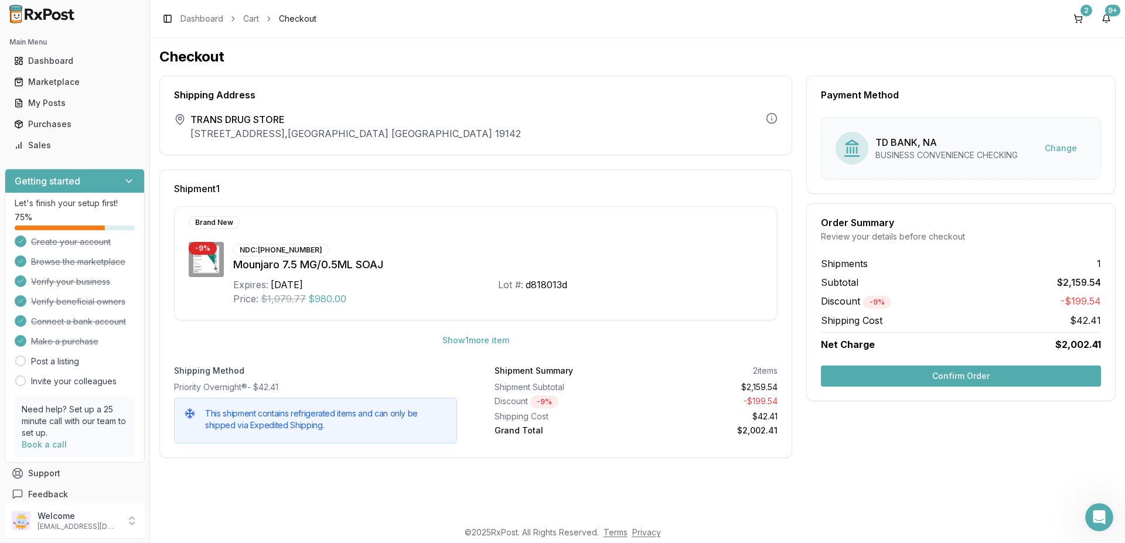
click at [986, 379] on button "Confirm Order" at bounding box center [961, 376] width 280 height 21
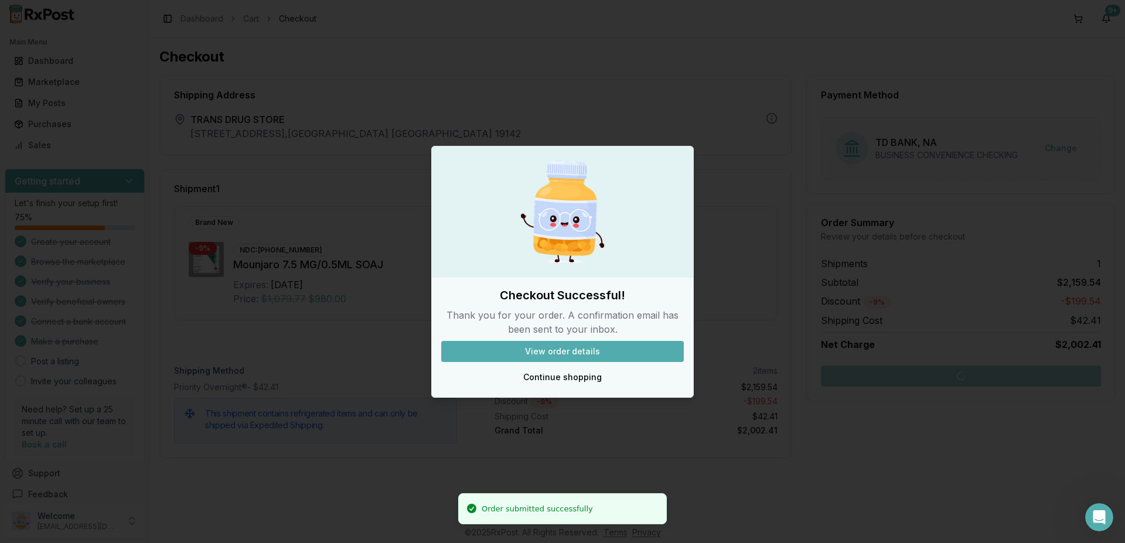
click at [568, 352] on button "View order details" at bounding box center [562, 351] width 243 height 21
